Goal: Information Seeking & Learning: Learn about a topic

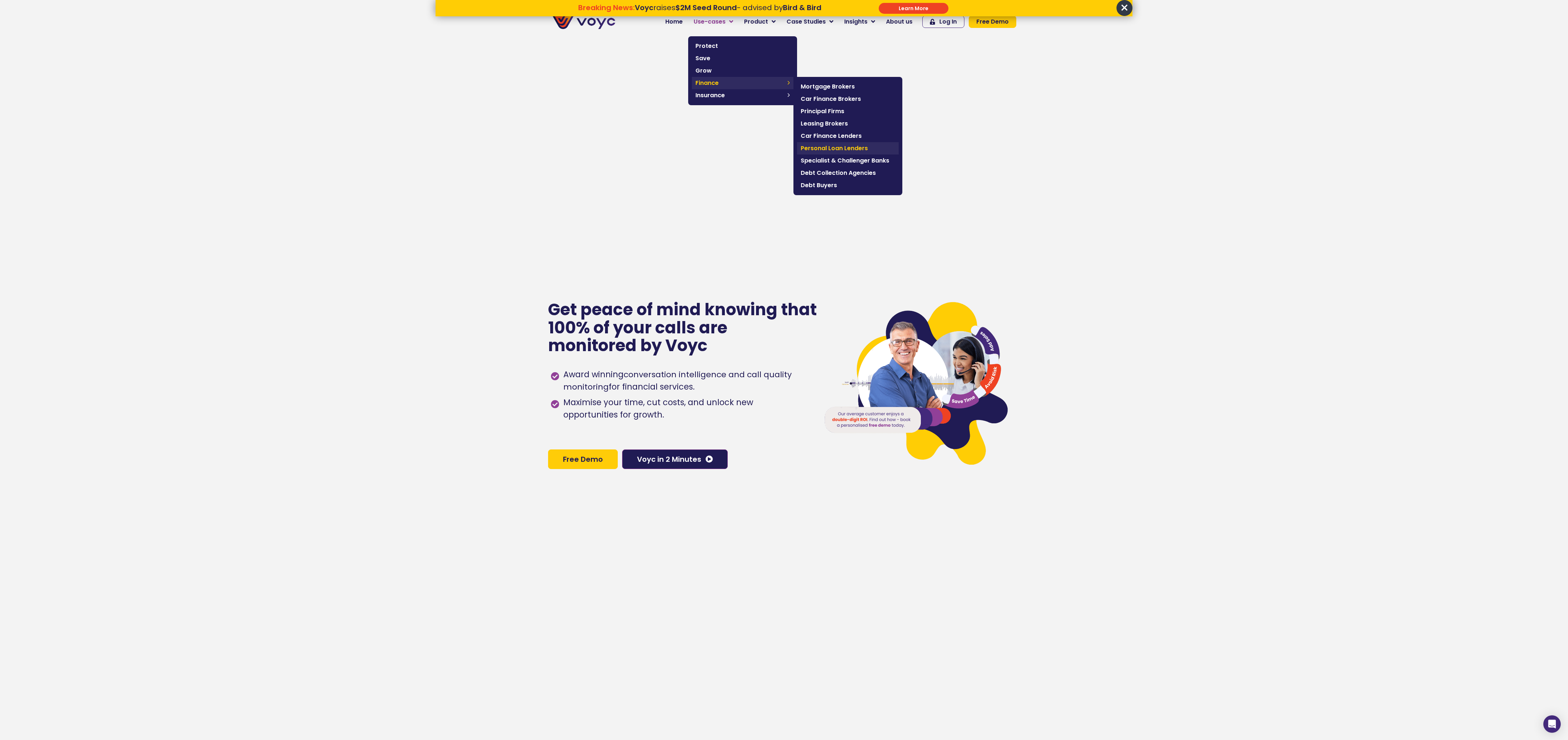
click at [829, 145] on span "Personal Loan Lenders" at bounding box center [848, 148] width 95 height 9
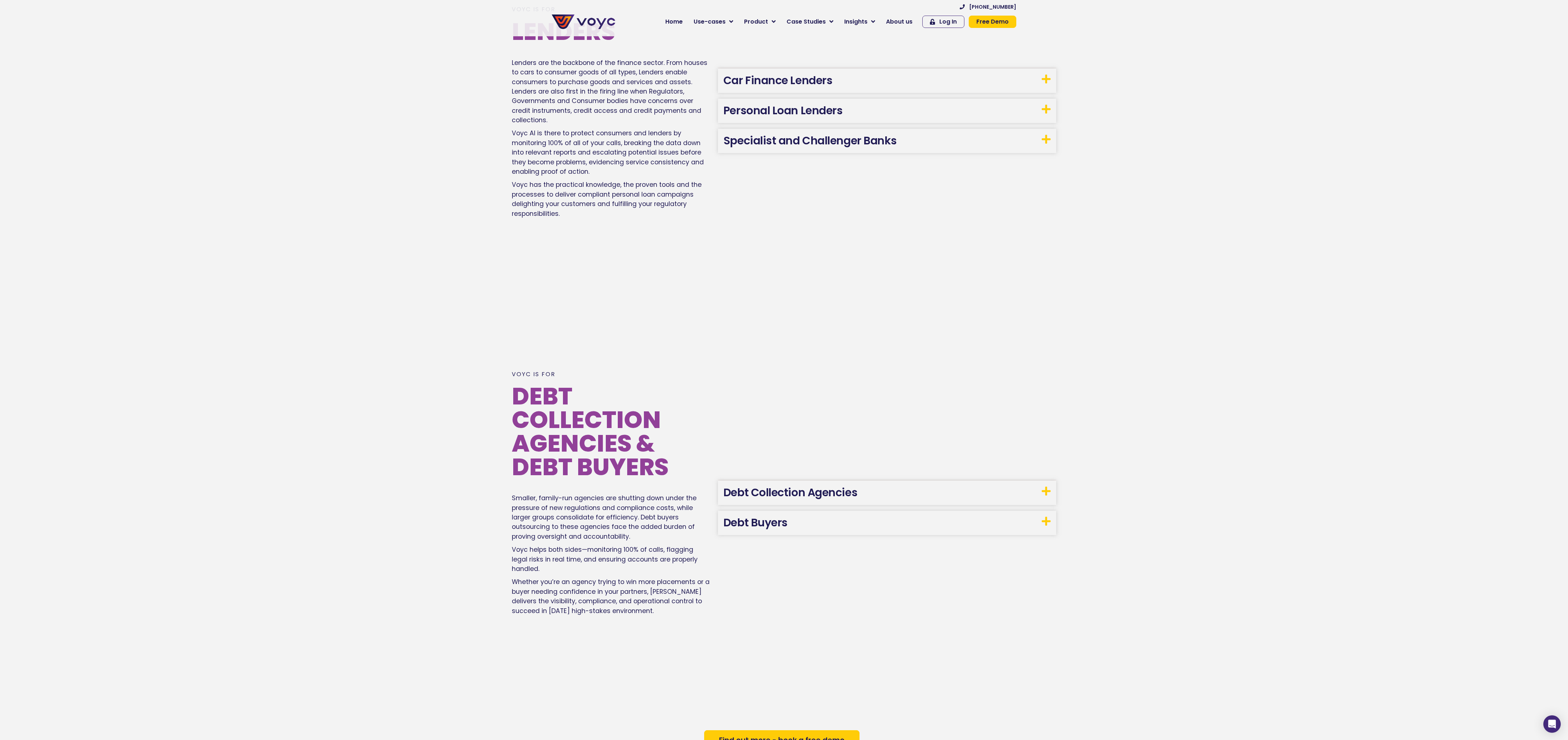
click at [813, 99] on h3 "Personal Loan Lenders" at bounding box center [887, 110] width 339 height 25
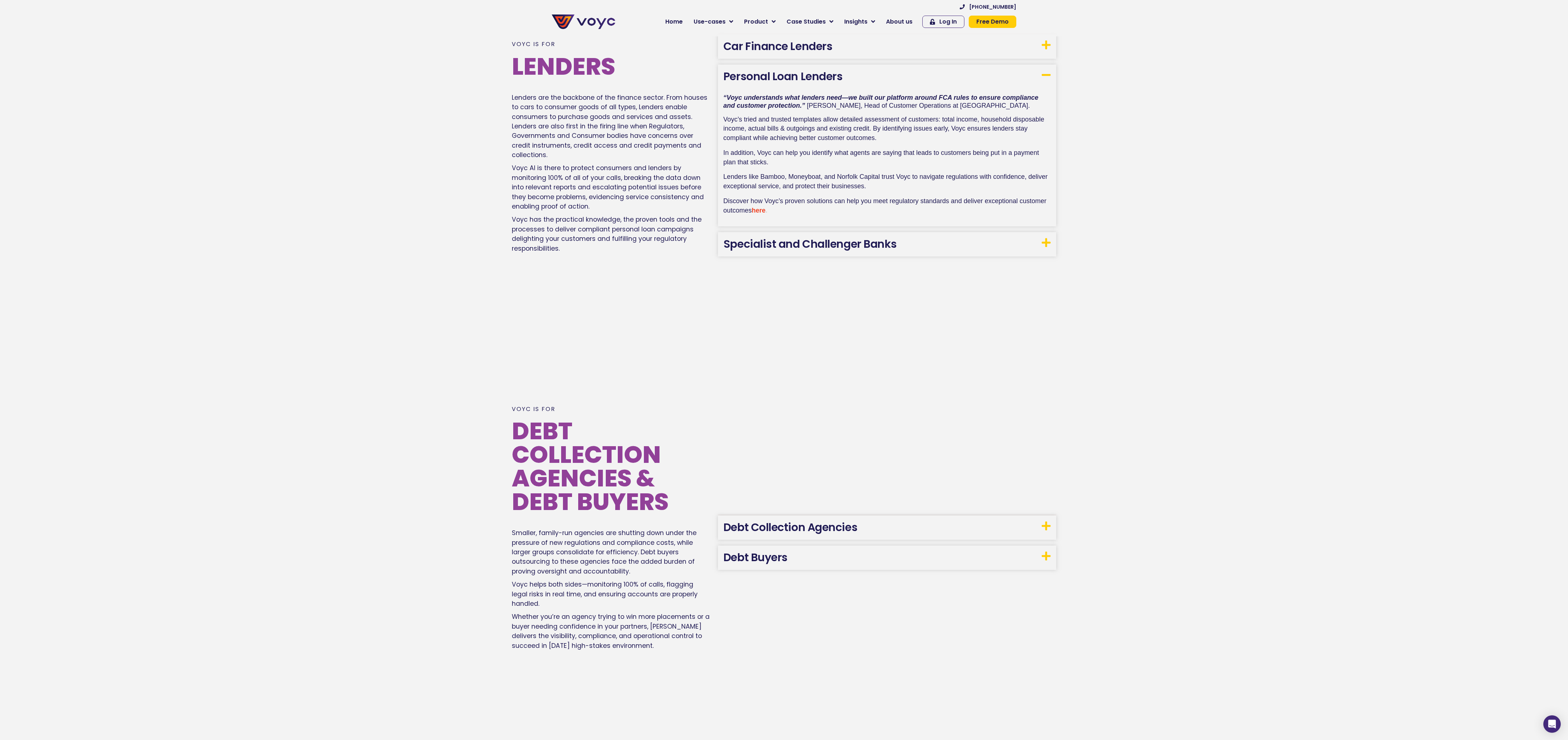
scroll to position [1412, 0]
